Goal: Transaction & Acquisition: Purchase product/service

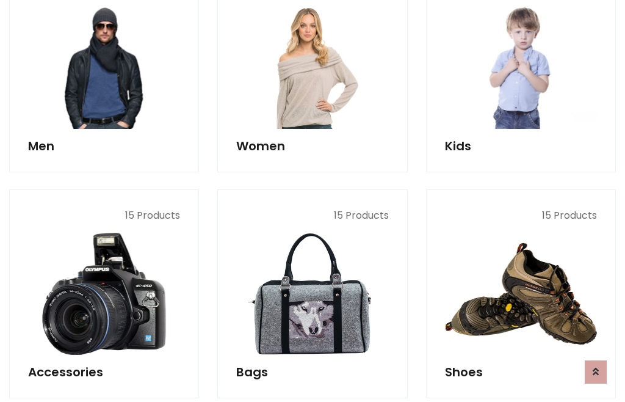
scroll to position [886, 0]
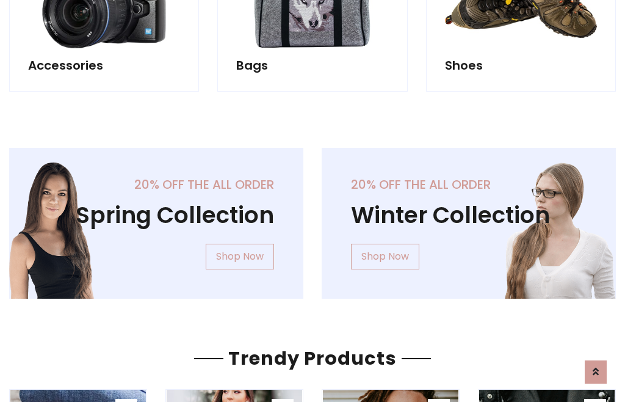
click at [313, 218] on div "20% off the all order Winter Collection Shop Now" at bounding box center [469, 233] width 313 height 170
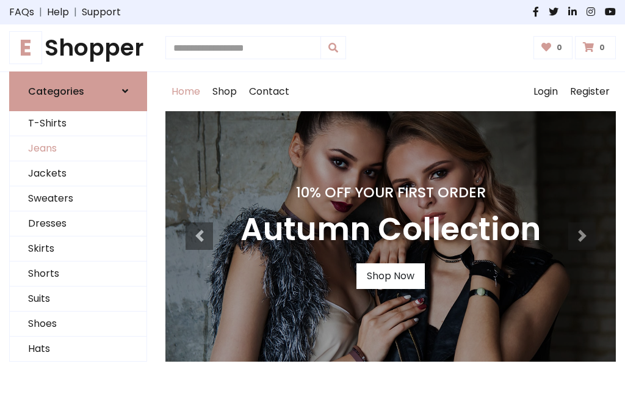
click at [78, 148] on link "Jeans" at bounding box center [78, 148] width 137 height 25
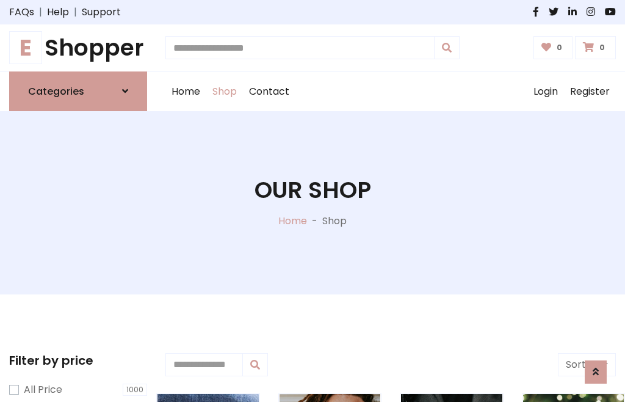
scroll to position [385, 0]
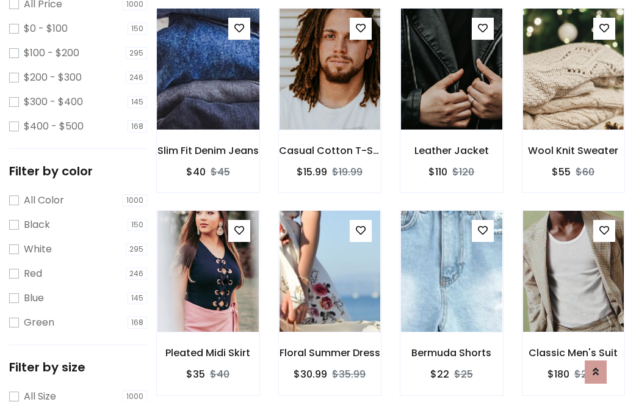
click at [208, 95] on img at bounding box center [207, 68] width 121 height 293
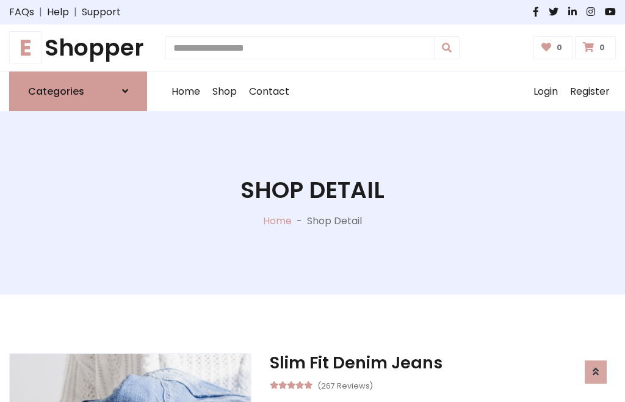
scroll to position [131, 0]
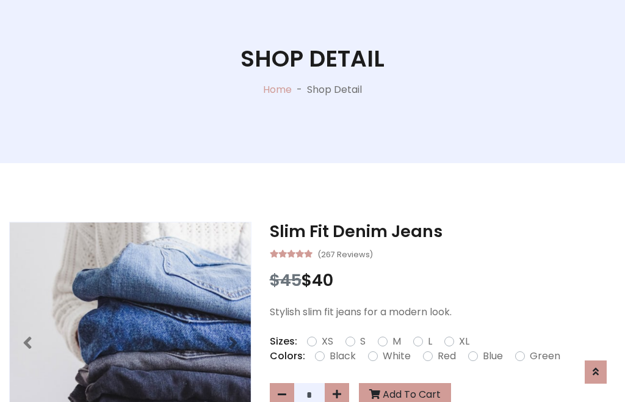
click at [445, 356] on label "Red" at bounding box center [447, 356] width 18 height 15
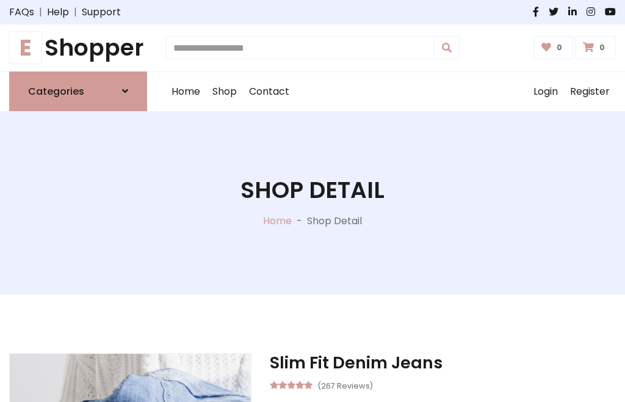
click at [313, 201] on h1 "Shop Detail" at bounding box center [313, 189] width 144 height 27
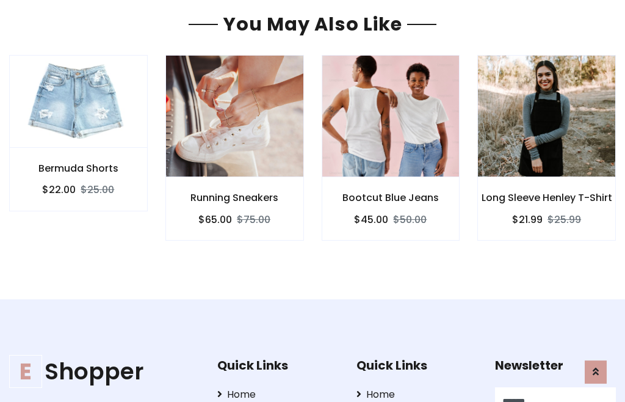
type input "******"
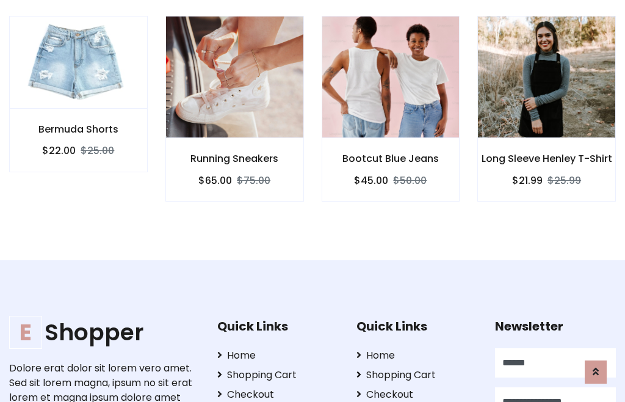
scroll to position [0, 1]
type input "**********"
